Goal: Understand process/instructions: Learn how to perform a task or action

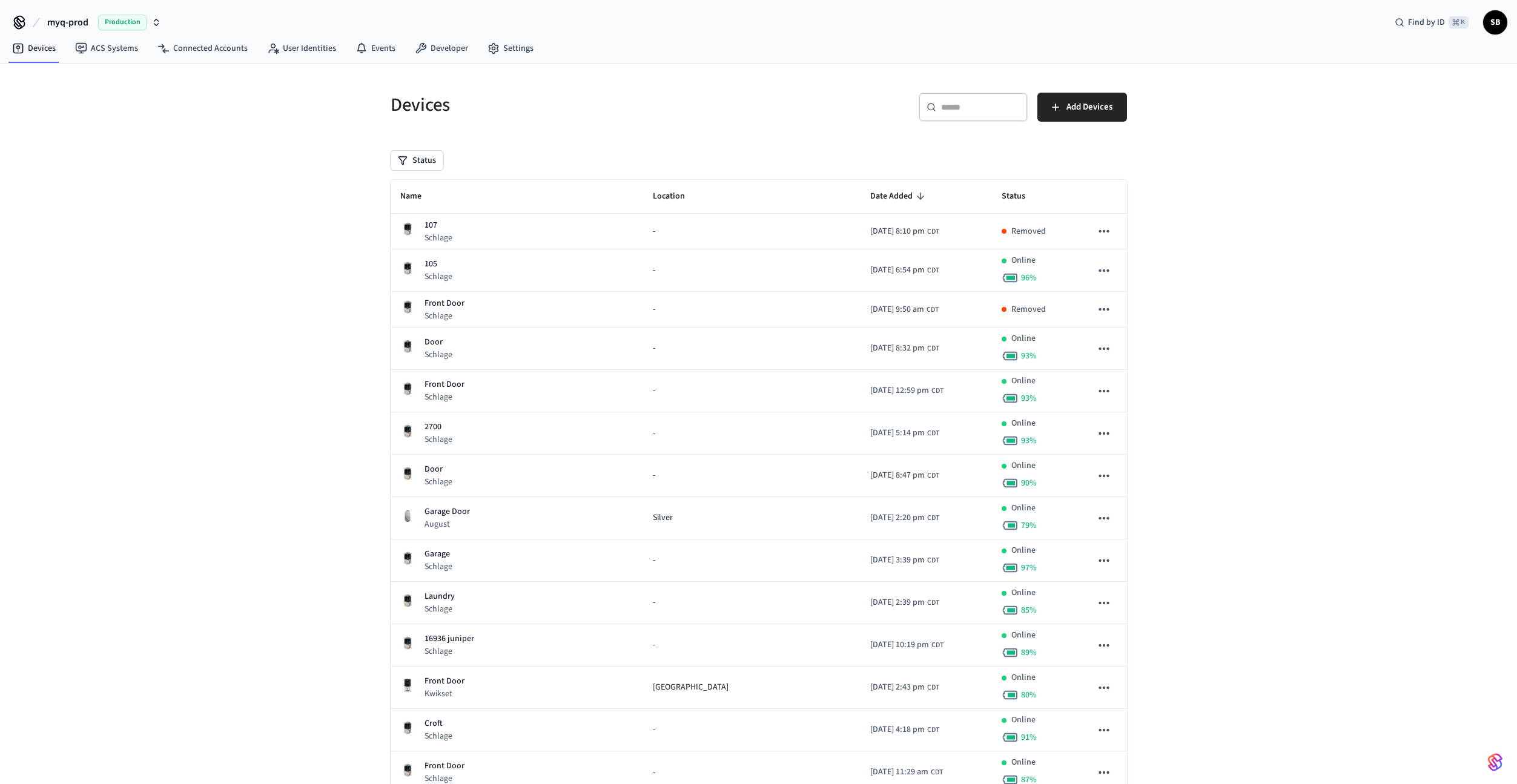
click at [107, 23] on span "Production" at bounding box center [122, 22] width 48 height 15
click at [64, 78] on div "myq-dev Sandbox" at bounding box center [98, 78] width 166 height 15
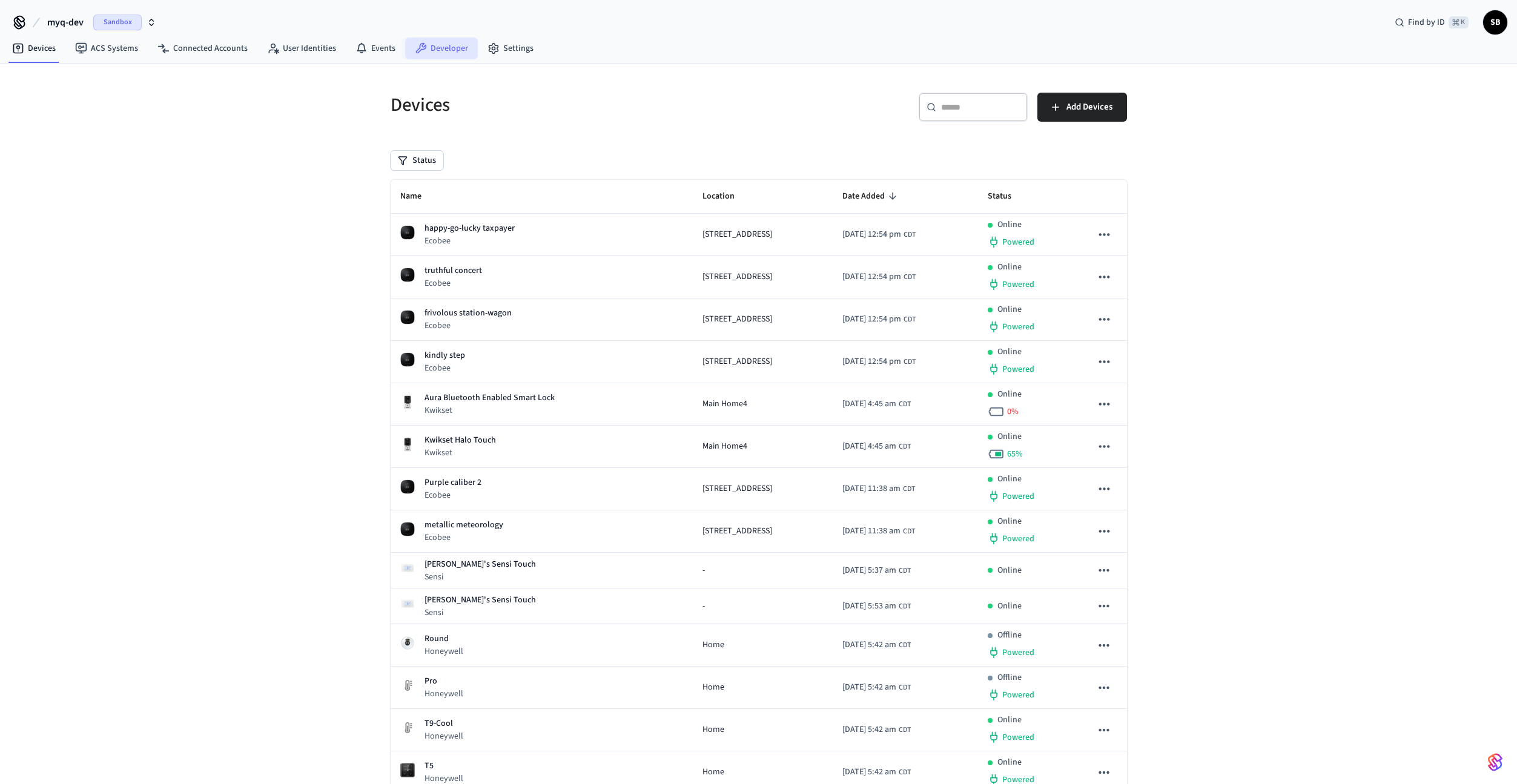
click at [449, 54] on link "Developer" at bounding box center [441, 48] width 72 height 21
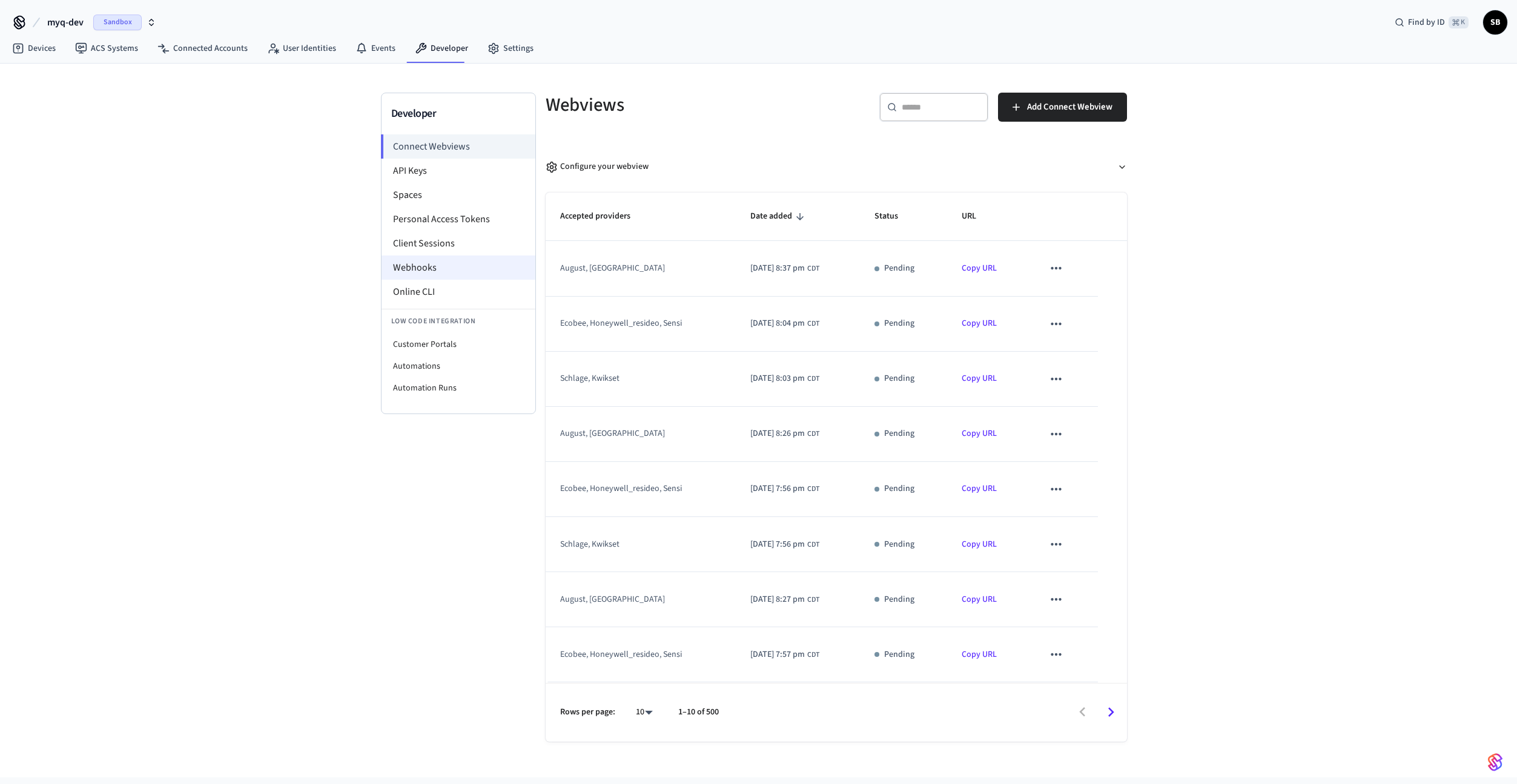
click at [426, 267] on li "Webhooks" at bounding box center [458, 268] width 154 height 24
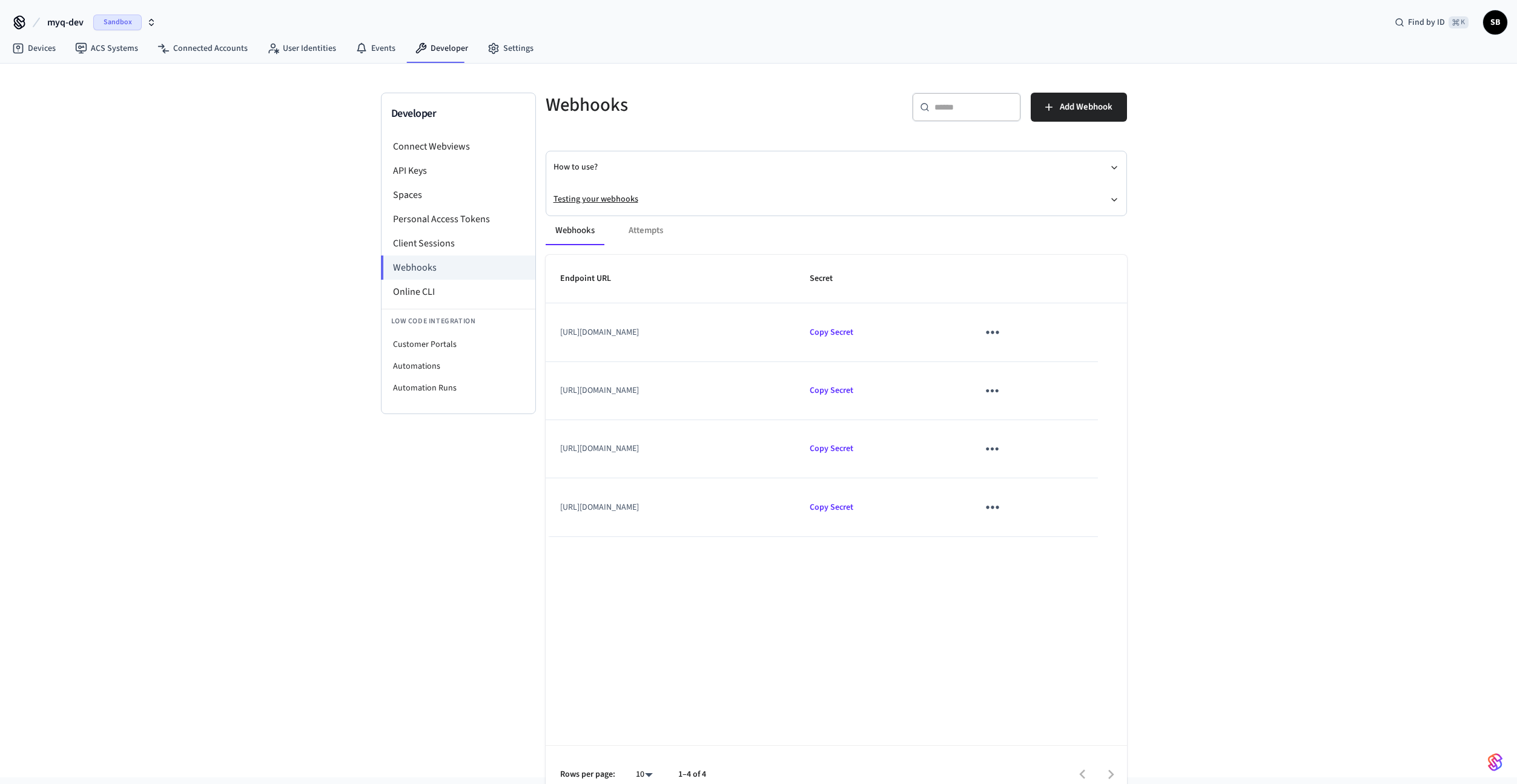
click at [590, 201] on button "Testing your webhooks" at bounding box center [836, 199] width 566 height 32
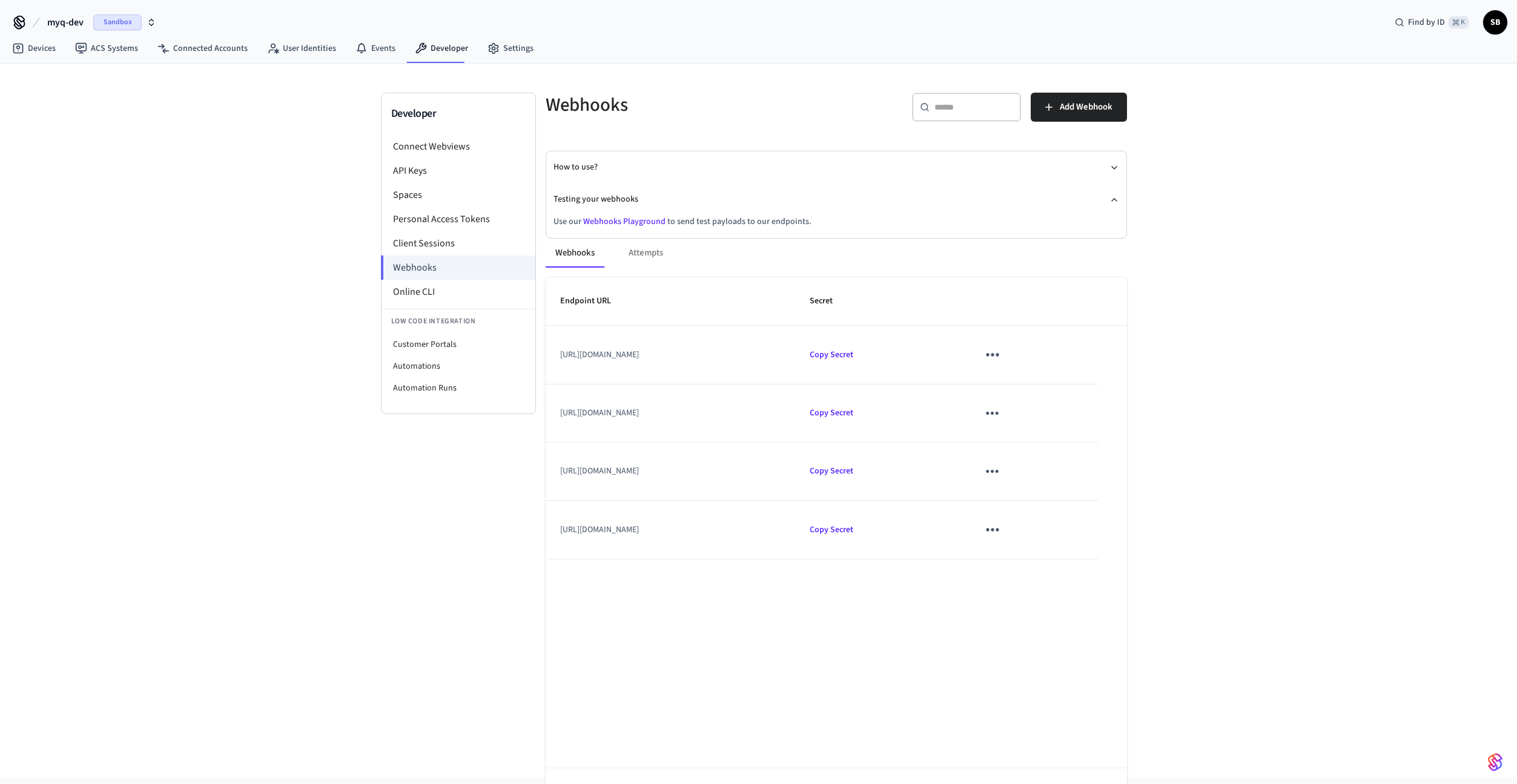
click at [599, 223] on link "Webhooks Playground" at bounding box center [624, 221] width 83 height 12
